Goal: Task Accomplishment & Management: Use online tool/utility

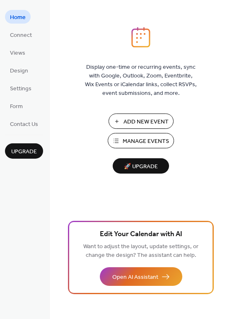
click at [137, 142] on span "Manage Events" at bounding box center [146, 141] width 46 height 9
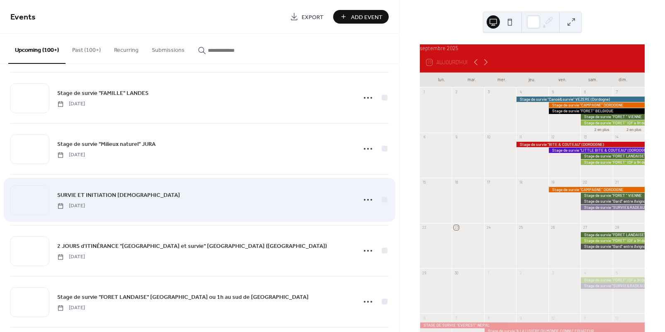
scroll to position [1536, 0]
click at [364, 199] on icon at bounding box center [367, 198] width 13 height 13
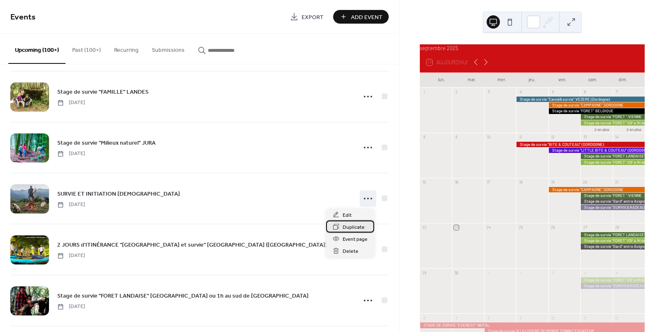
click at [353, 227] on span "Duplicate" at bounding box center [354, 227] width 22 height 9
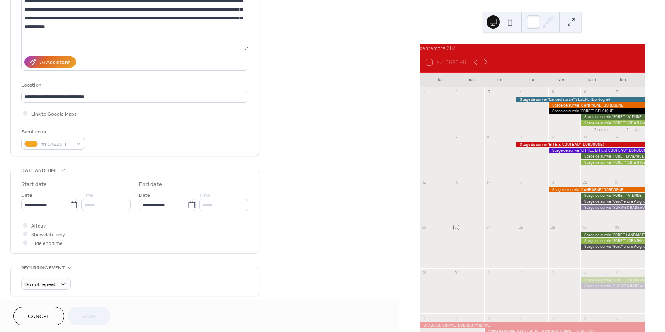
scroll to position [112, 0]
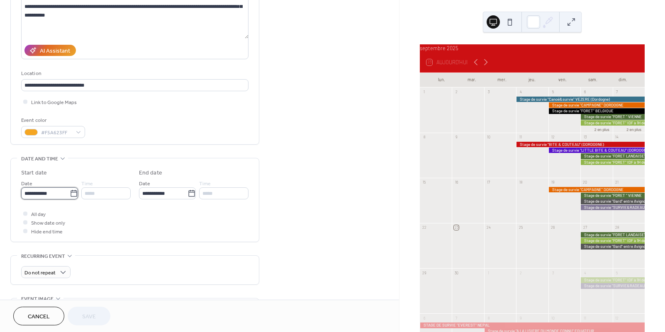
click at [61, 197] on input "**********" at bounding box center [45, 193] width 49 height 12
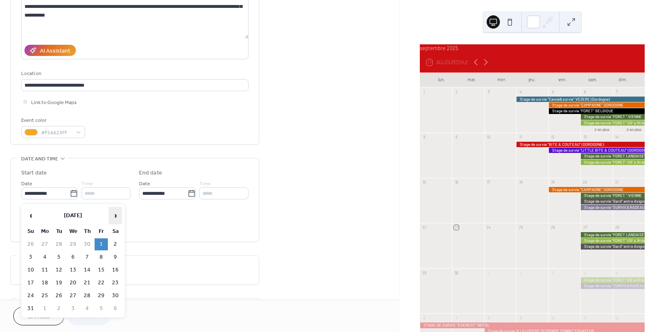
click at [112, 215] on span "›" at bounding box center [115, 215] width 12 height 17
click at [101, 267] on td "17" at bounding box center [101, 270] width 13 height 12
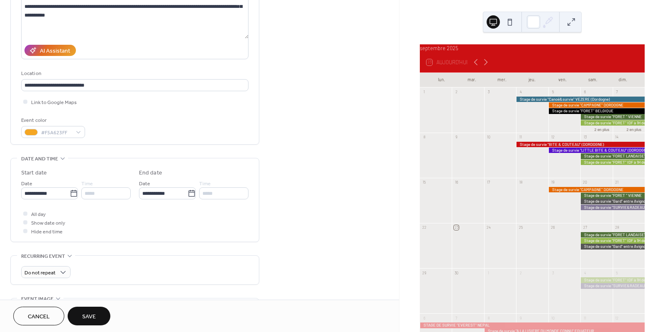
type input "**********"
click at [92, 317] on span "Save" at bounding box center [89, 317] width 14 height 9
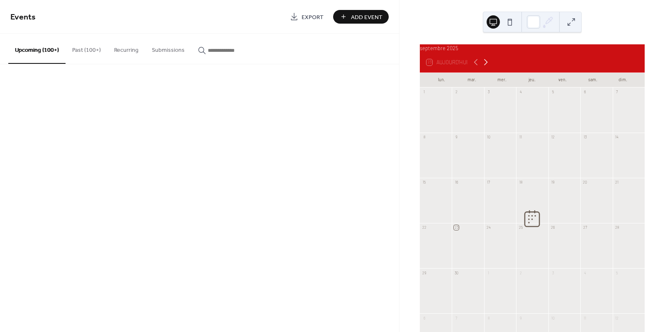
click at [486, 67] on icon at bounding box center [486, 62] width 10 height 10
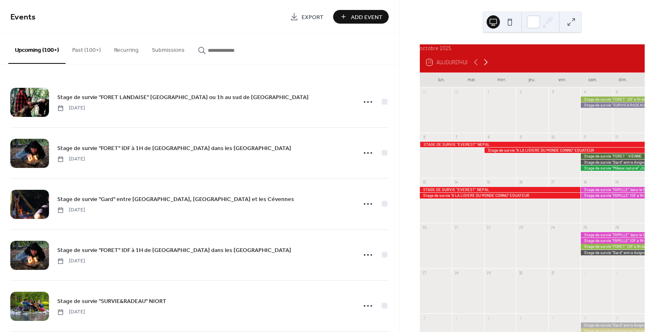
click at [486, 67] on icon at bounding box center [486, 62] width 10 height 10
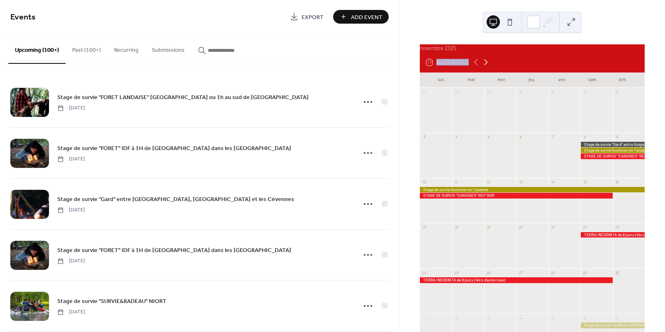
click at [486, 67] on icon at bounding box center [486, 62] width 10 height 10
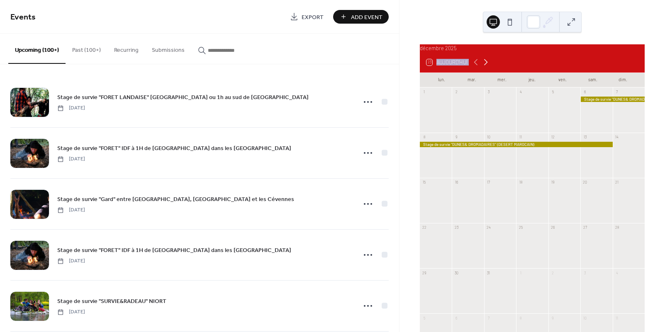
click at [486, 67] on icon at bounding box center [486, 62] width 10 height 10
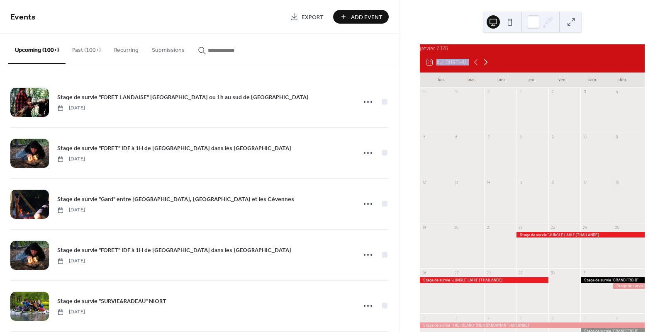
click at [486, 67] on icon at bounding box center [486, 62] width 10 height 10
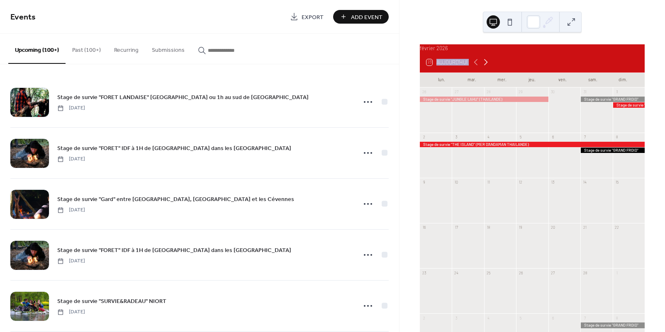
click at [486, 67] on icon at bounding box center [486, 62] width 10 height 10
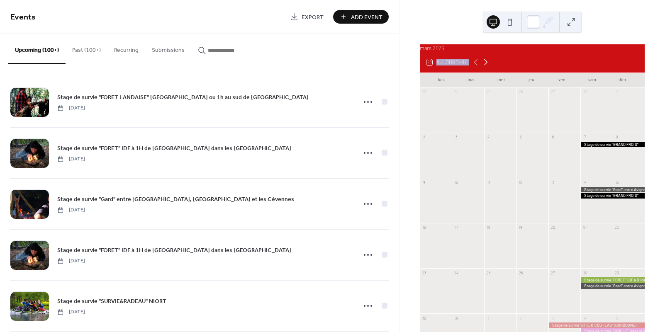
click at [486, 67] on icon at bounding box center [486, 62] width 10 height 10
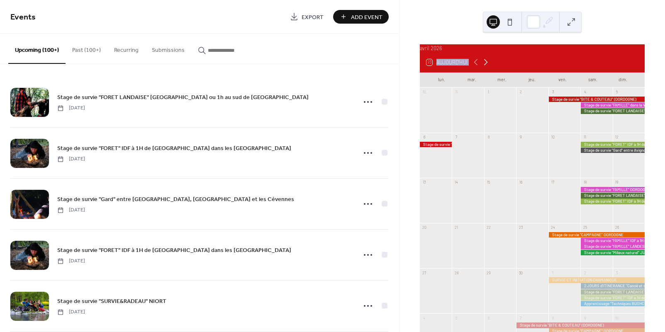
click at [486, 67] on icon at bounding box center [486, 62] width 10 height 10
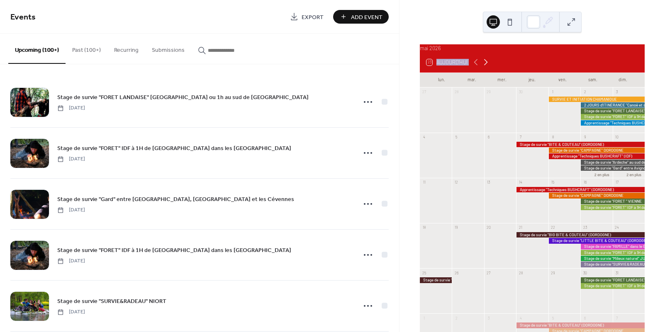
click at [486, 67] on icon at bounding box center [486, 62] width 10 height 10
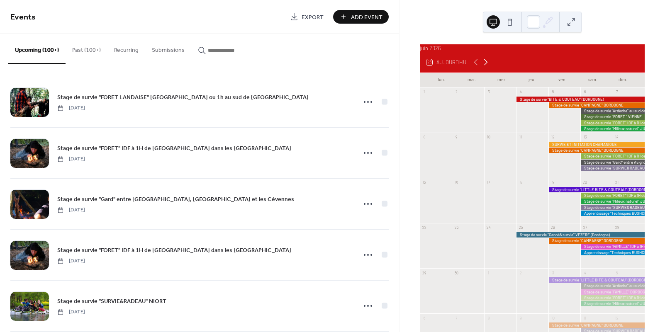
click at [486, 67] on icon at bounding box center [486, 62] width 10 height 10
